Goal: Information Seeking & Learning: Learn about a topic

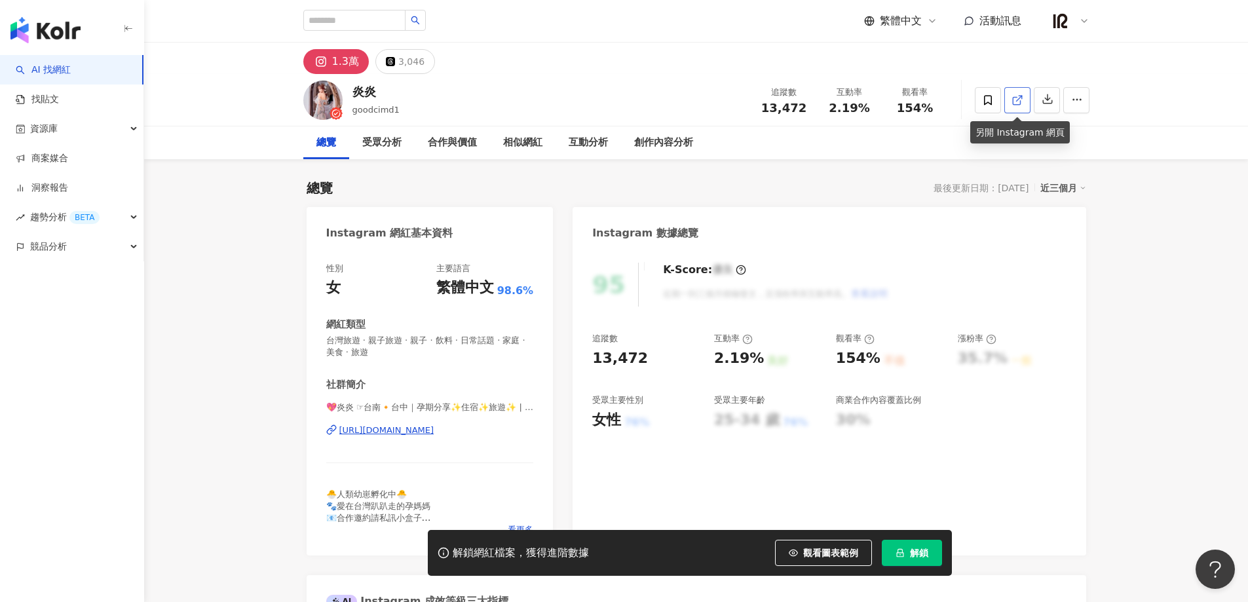
click at [1017, 100] on line at bounding box center [1018, 98] width 5 height 5
